Goal: Information Seeking & Learning: Find specific fact

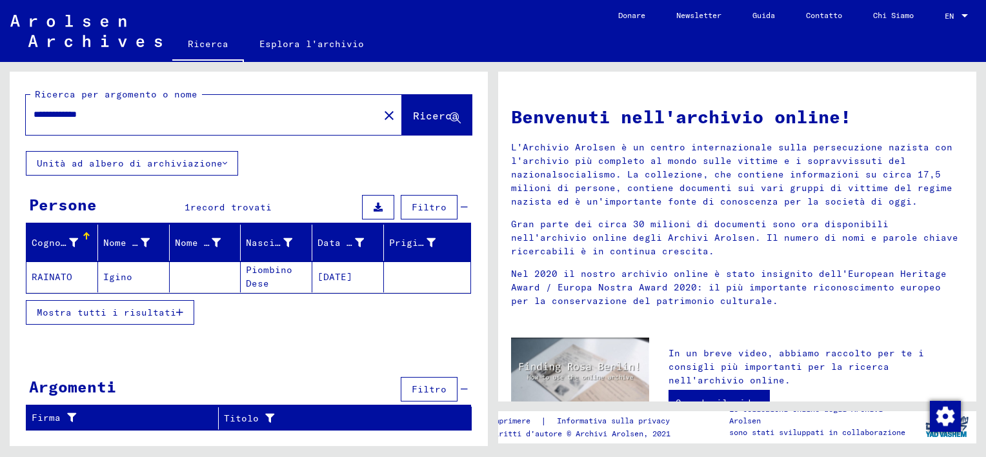
click at [103, 286] on mat-cell "Igino" at bounding box center [134, 276] width 72 height 31
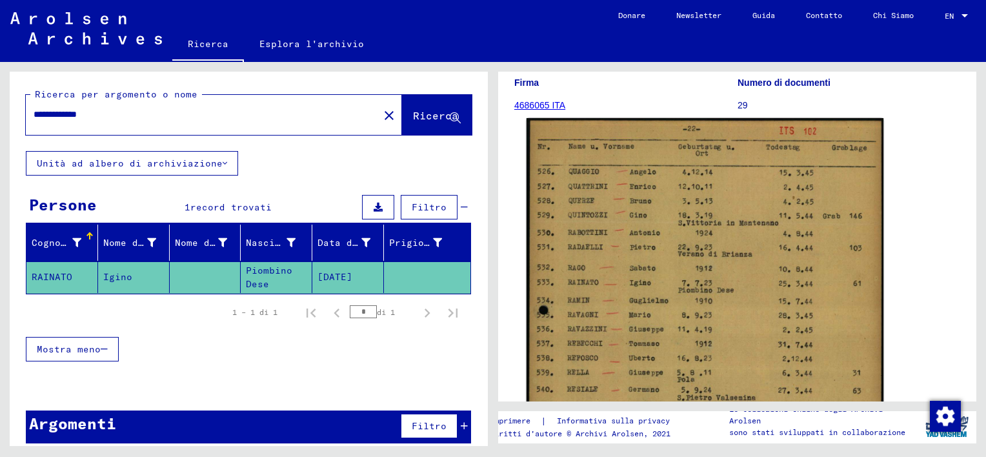
click at [627, 298] on img at bounding box center [705, 371] width 357 height 506
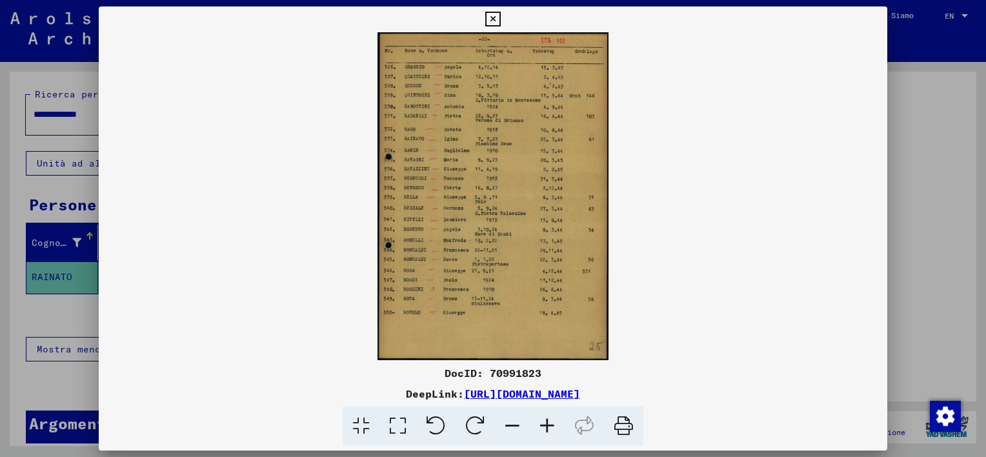
click at [615, 425] on icon at bounding box center [623, 426] width 39 height 39
click at [495, 19] on icon at bounding box center [492, 19] width 15 height 15
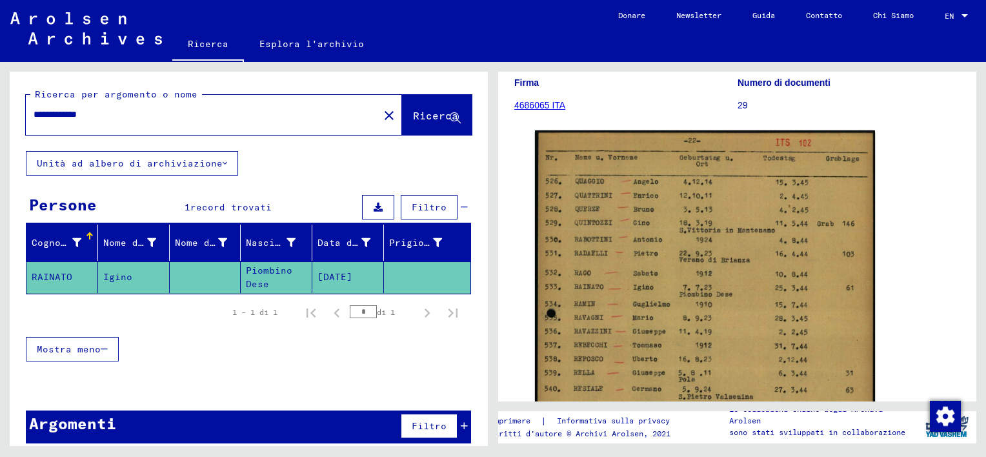
drag, startPoint x: 72, startPoint y: 115, endPoint x: 152, endPoint y: 119, distance: 80.1
click at [152, 119] on input "**********" at bounding box center [202, 115] width 337 height 14
type input "*******"
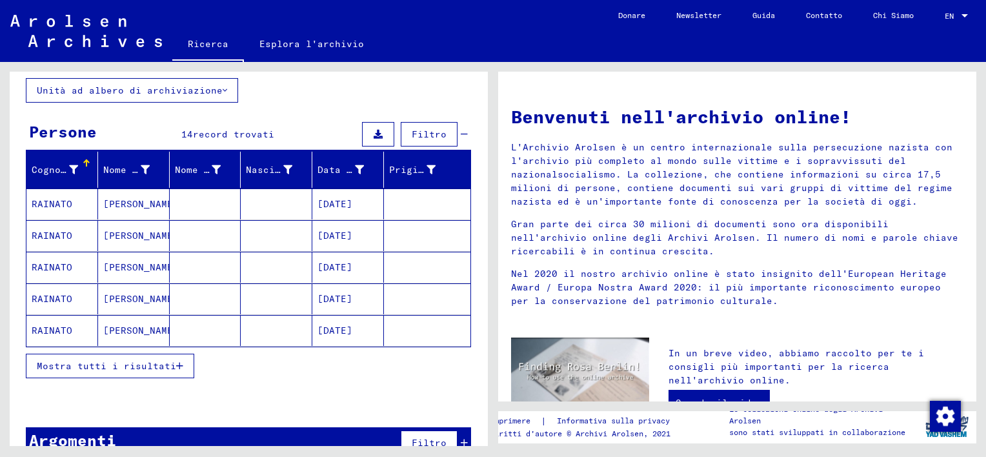
scroll to position [97, 0]
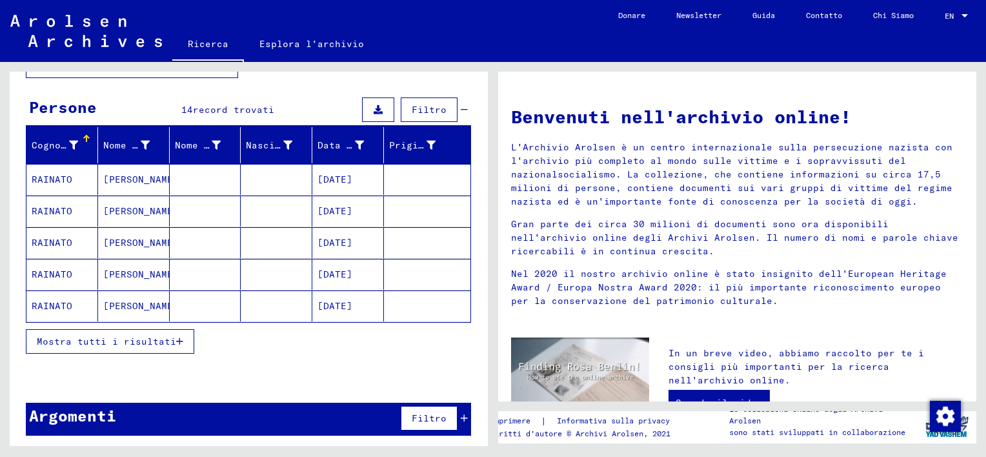
click at [158, 336] on span "Mostra tutti i risultati" at bounding box center [106, 342] width 139 height 12
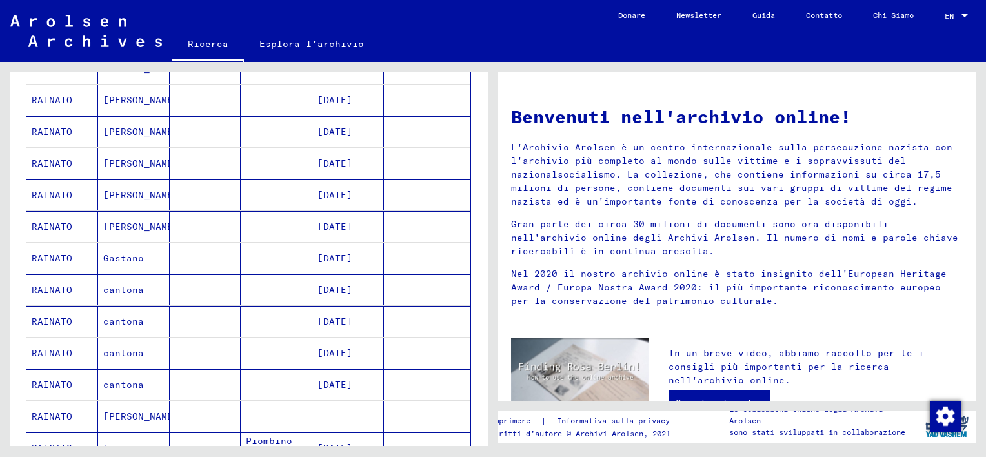
scroll to position [291, 0]
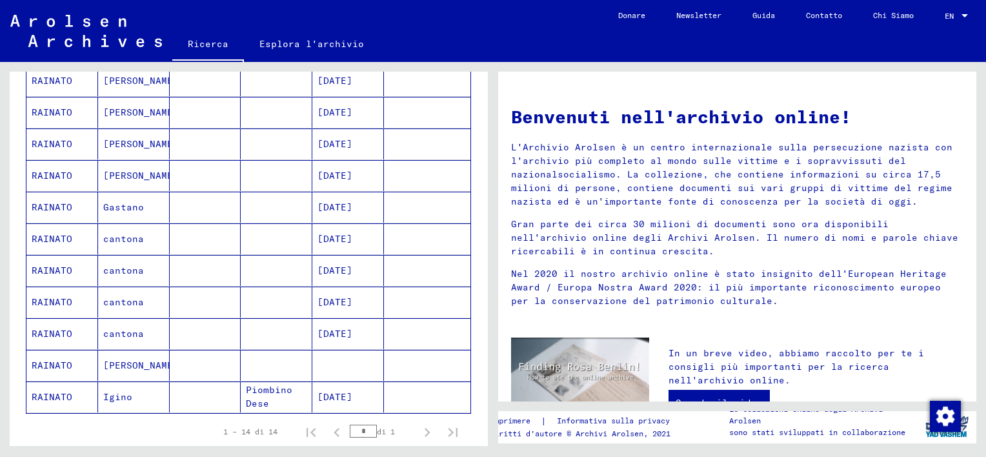
click at [214, 366] on mat-cell at bounding box center [206, 365] width 72 height 31
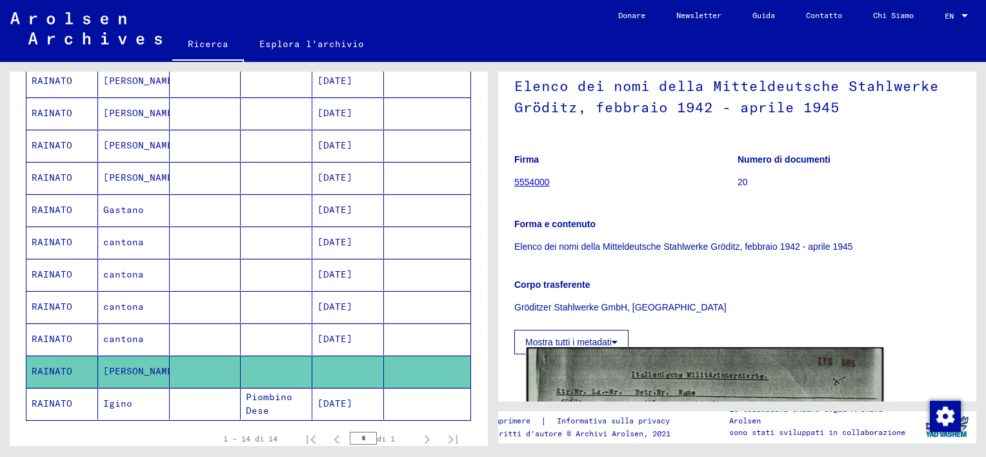
scroll to position [129, 0]
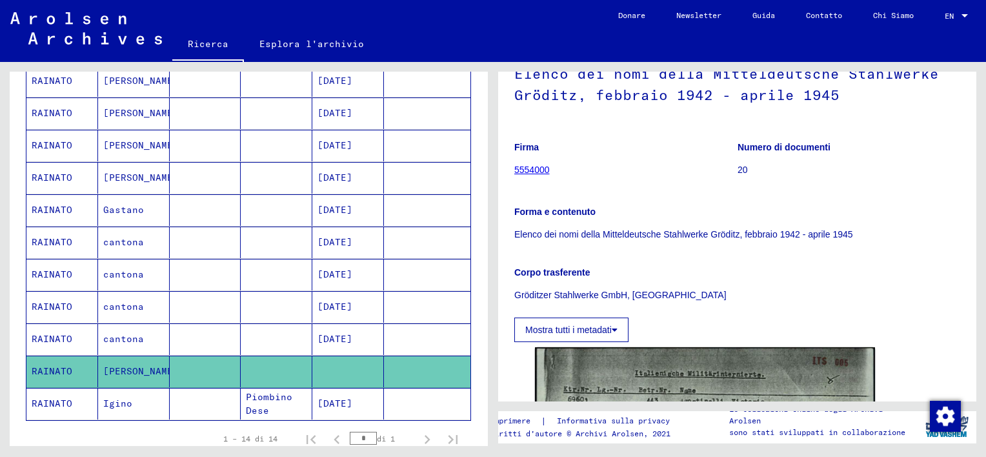
click at [223, 403] on mat-cell at bounding box center [206, 404] width 72 height 32
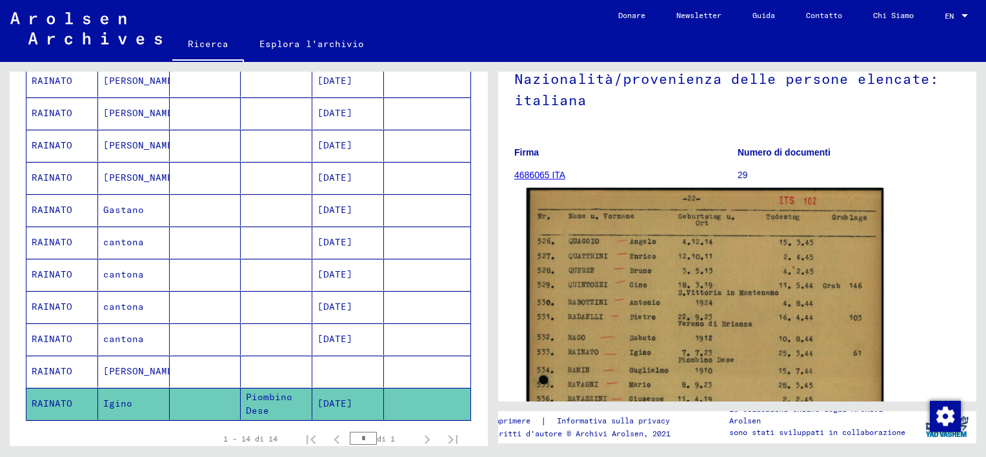
scroll to position [129, 0]
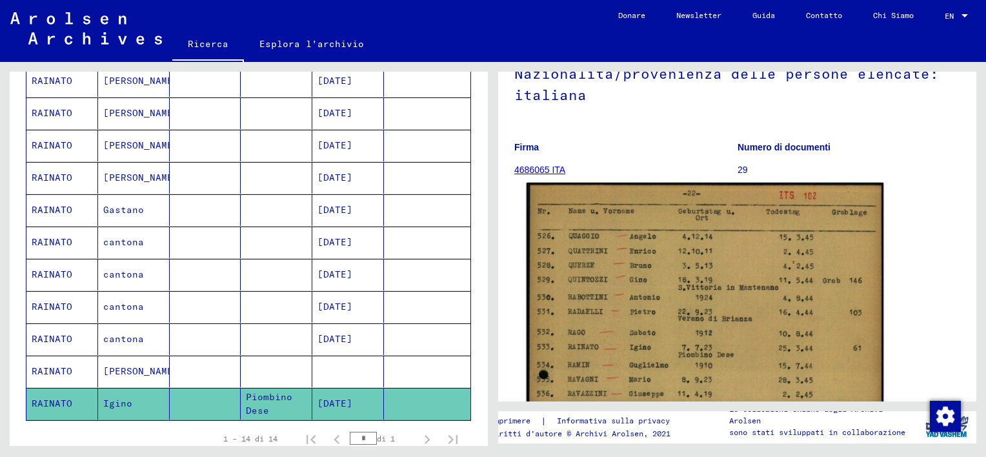
click at [805, 343] on img at bounding box center [705, 436] width 357 height 506
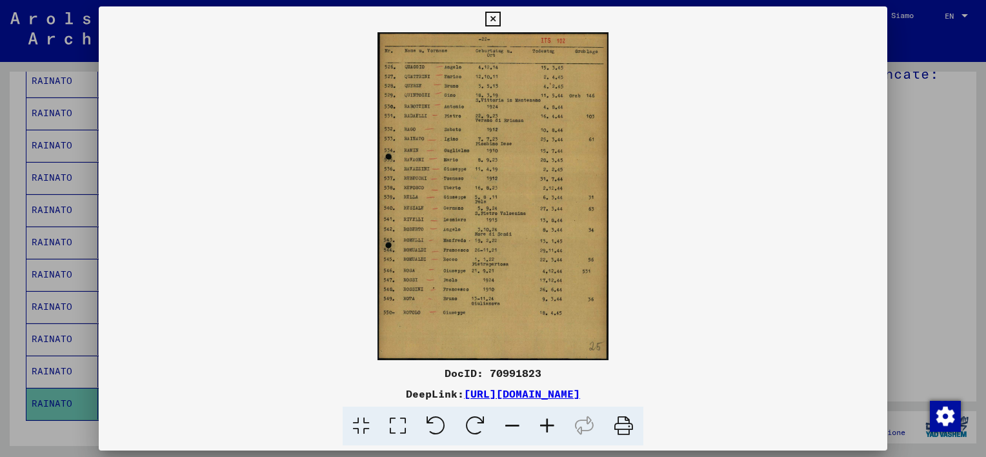
click at [491, 19] on icon at bounding box center [492, 19] width 15 height 15
